Goal: Information Seeking & Learning: Learn about a topic

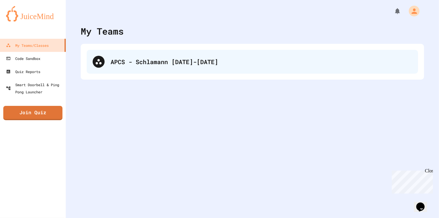
click at [147, 64] on div "APCS - Schlamann [DATE]-[DATE]" at bounding box center [261, 61] width 301 height 9
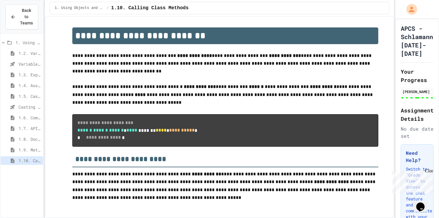
click at [27, 147] on span "1.9. Method Signatures" at bounding box center [30, 150] width 22 height 6
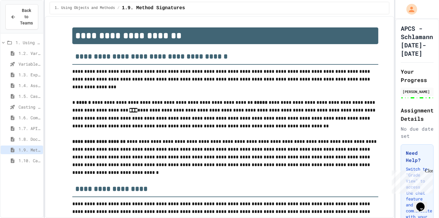
click at [22, 136] on span "1.8. Documentation with Comments and Preconditions" at bounding box center [30, 139] width 22 height 6
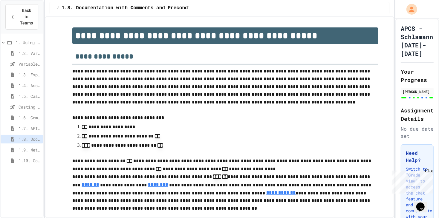
click at [23, 158] on span "1.10. Calling Class Methods" at bounding box center [30, 161] width 22 height 6
